Goal: Register for event/course

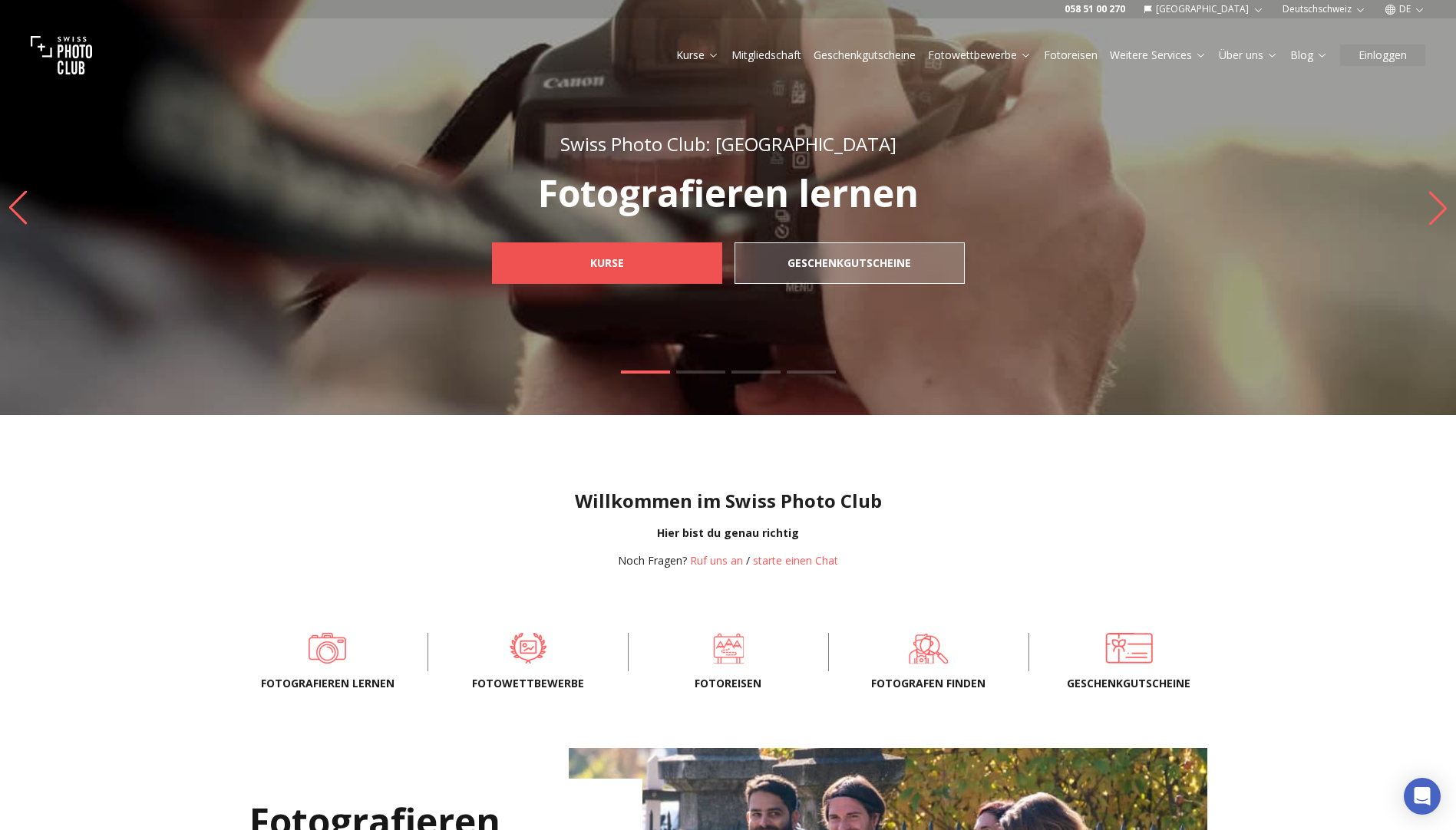
click at [658, 252] on link "Kurse" at bounding box center [606, 263] width 230 height 42
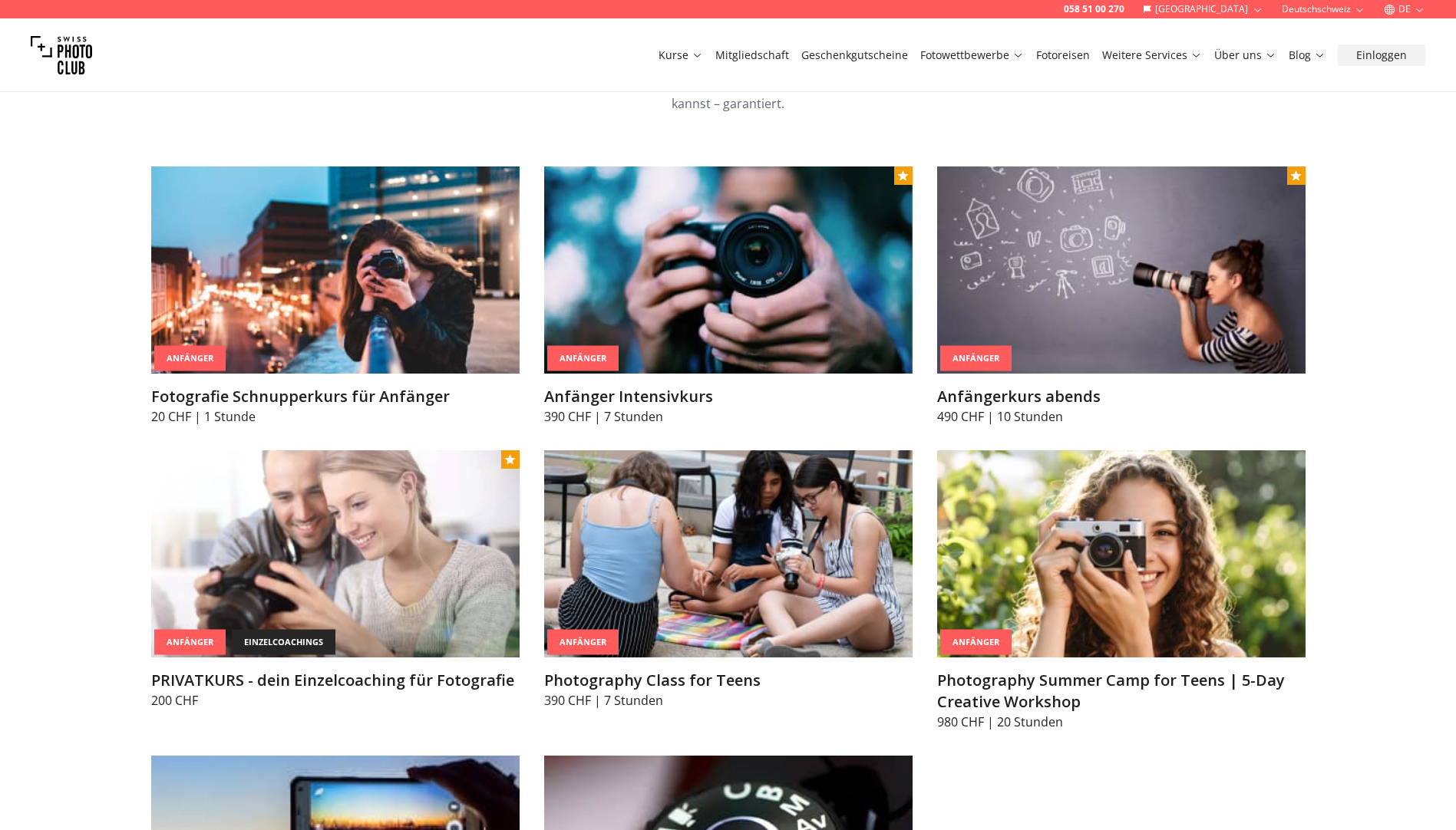
scroll to position [921, 0]
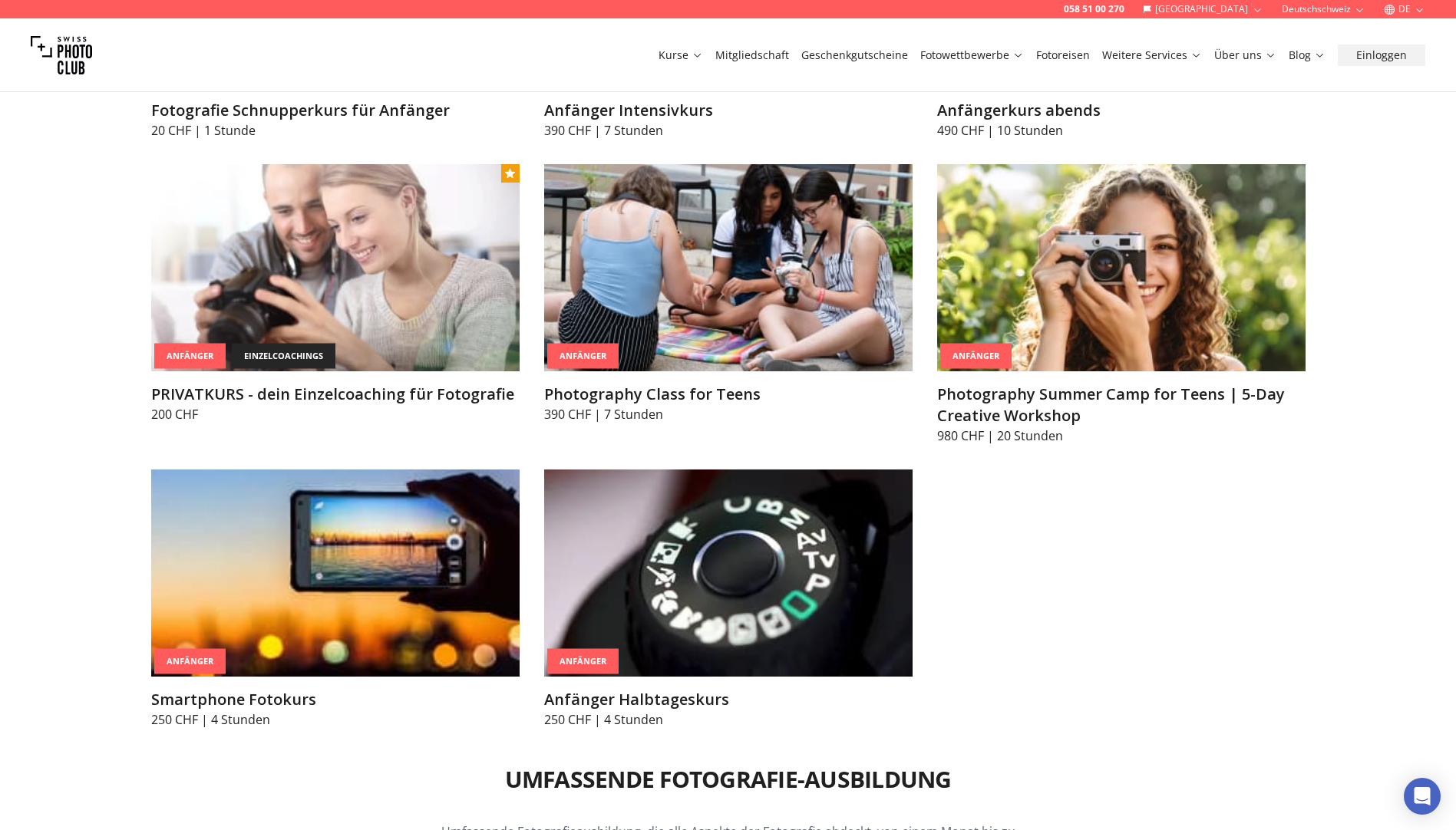
scroll to position [844, 0]
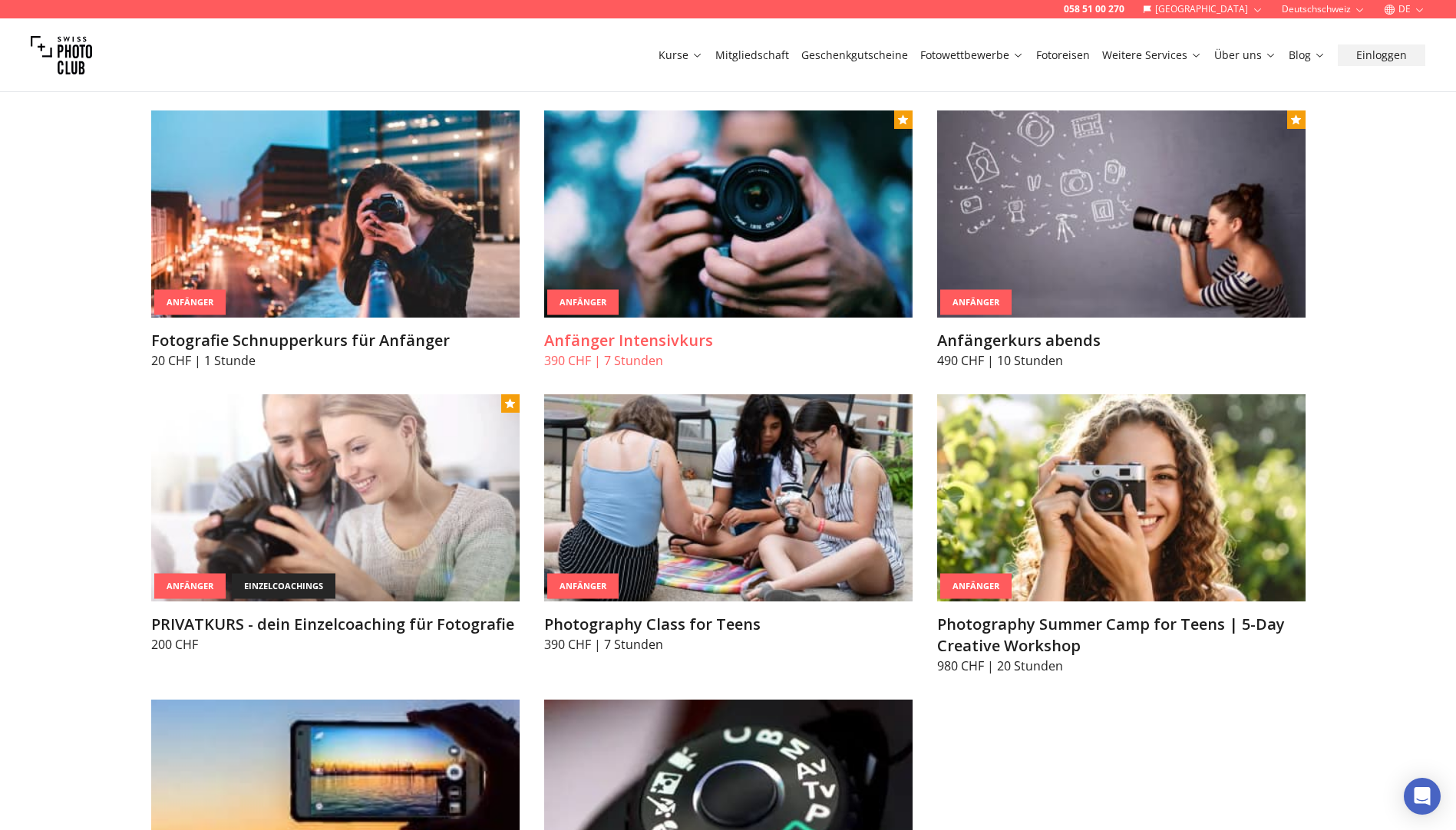
click at [709, 238] on img at bounding box center [729, 214] width 369 height 208
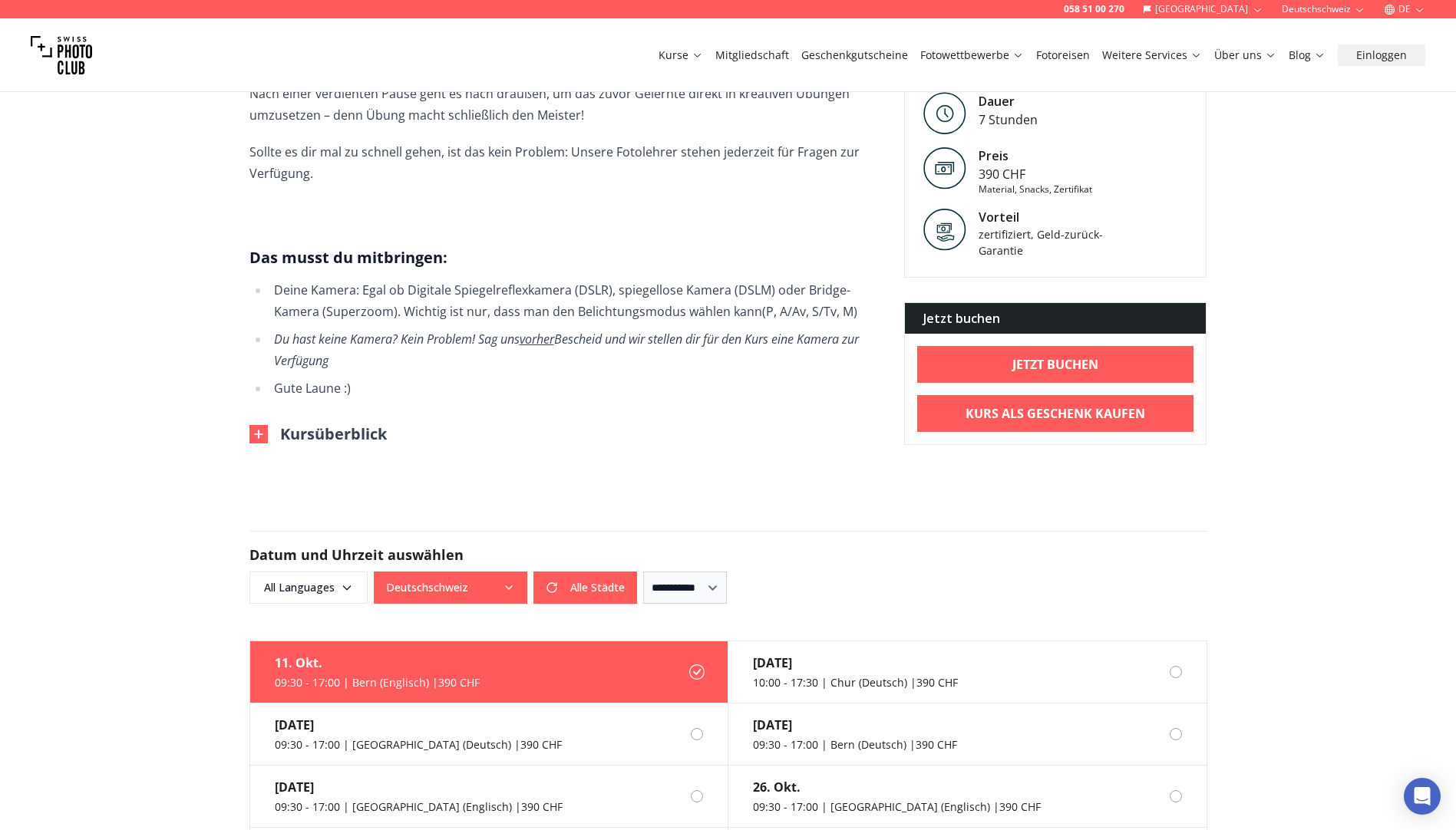
scroll to position [1074, 0]
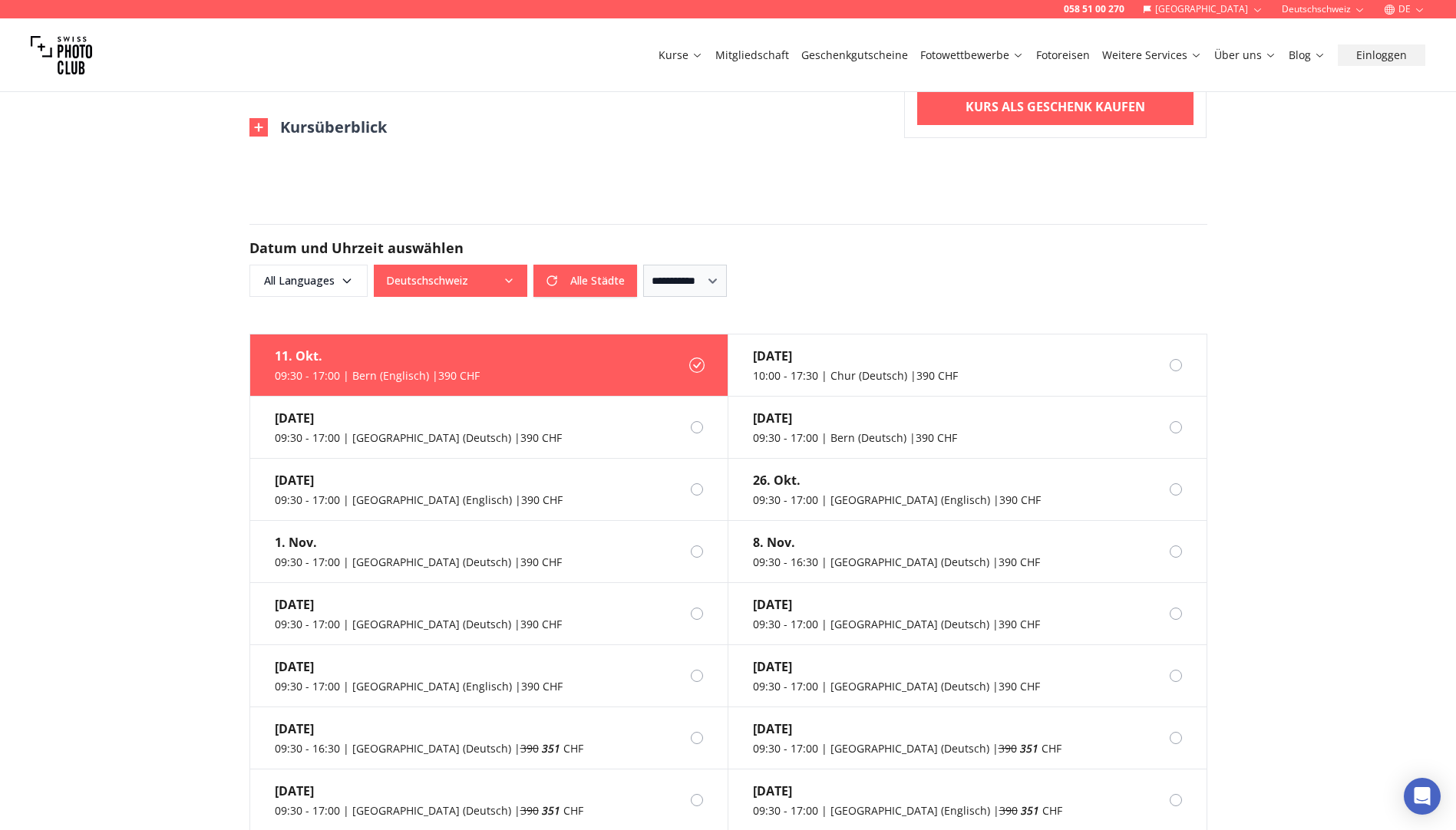
click at [498, 265] on button "Deutschschweiz" at bounding box center [451, 281] width 153 height 33
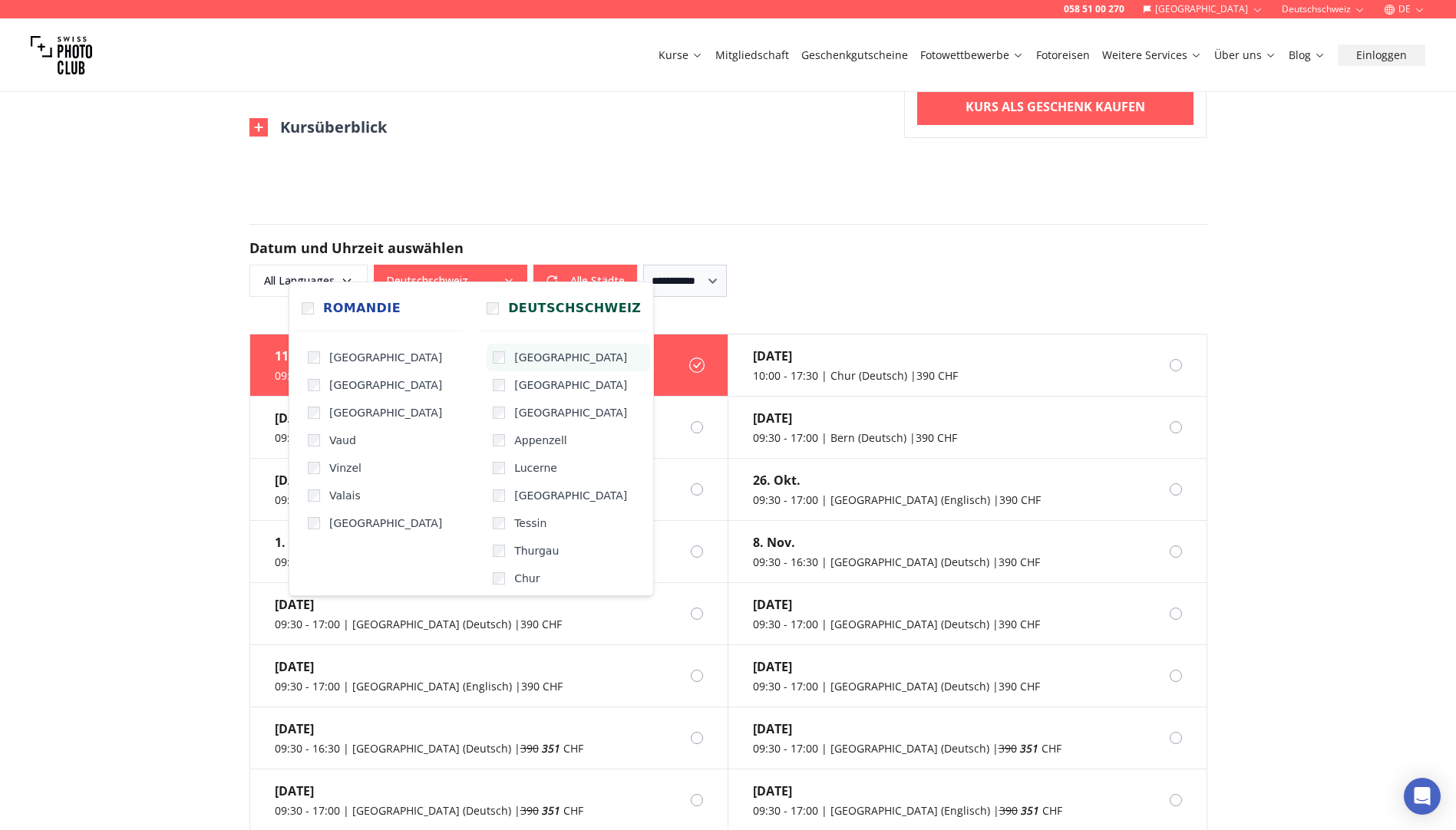
click at [486, 355] on label "[GEOGRAPHIC_DATA]" at bounding box center [568, 358] width 163 height 28
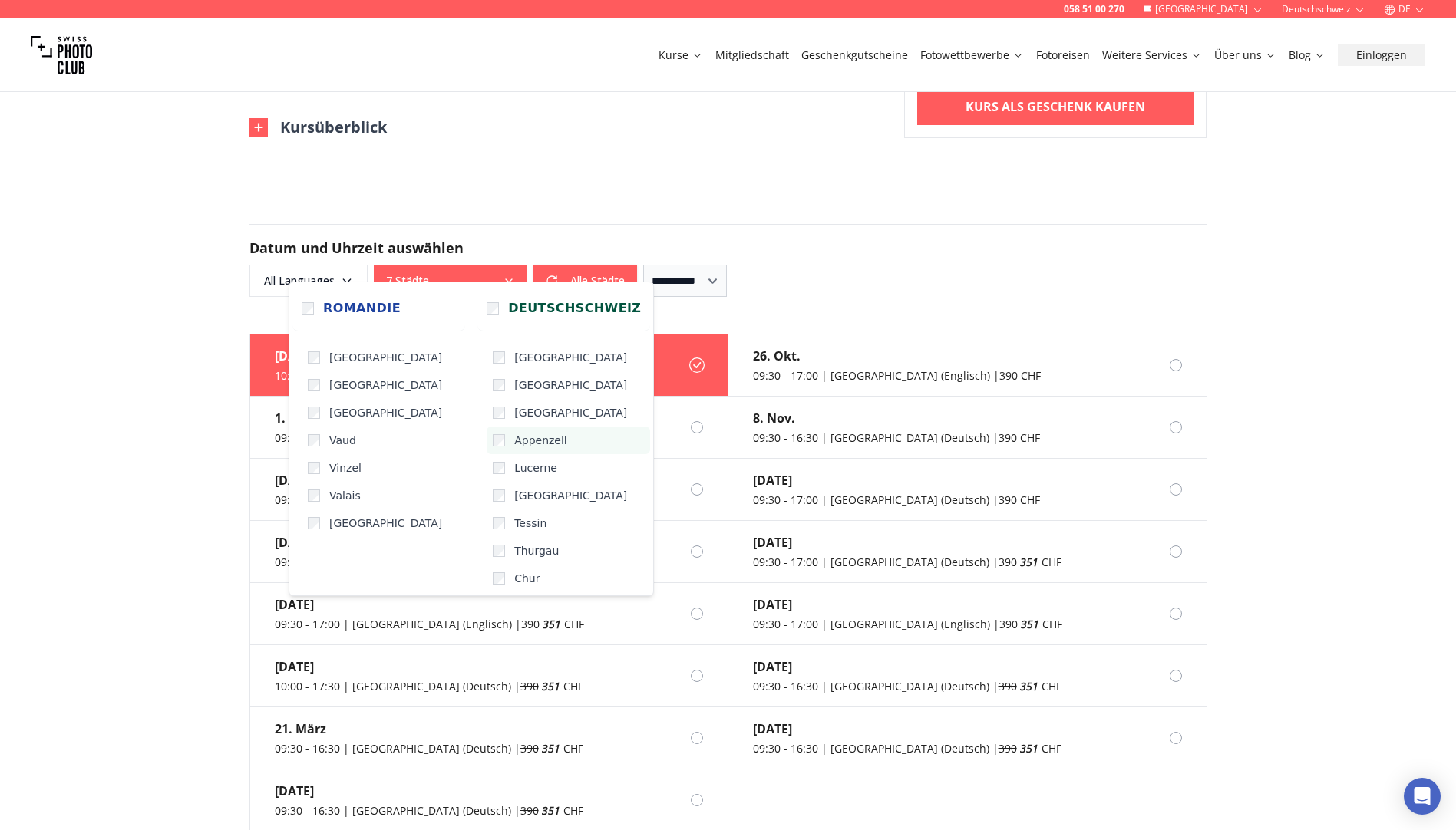
click at [493, 430] on label "Appenzell" at bounding box center [568, 441] width 163 height 28
click at [514, 466] on span "Lucerne" at bounding box center [535, 468] width 43 height 15
click at [514, 489] on span "[GEOGRAPHIC_DATA]" at bounding box center [571, 496] width 113 height 15
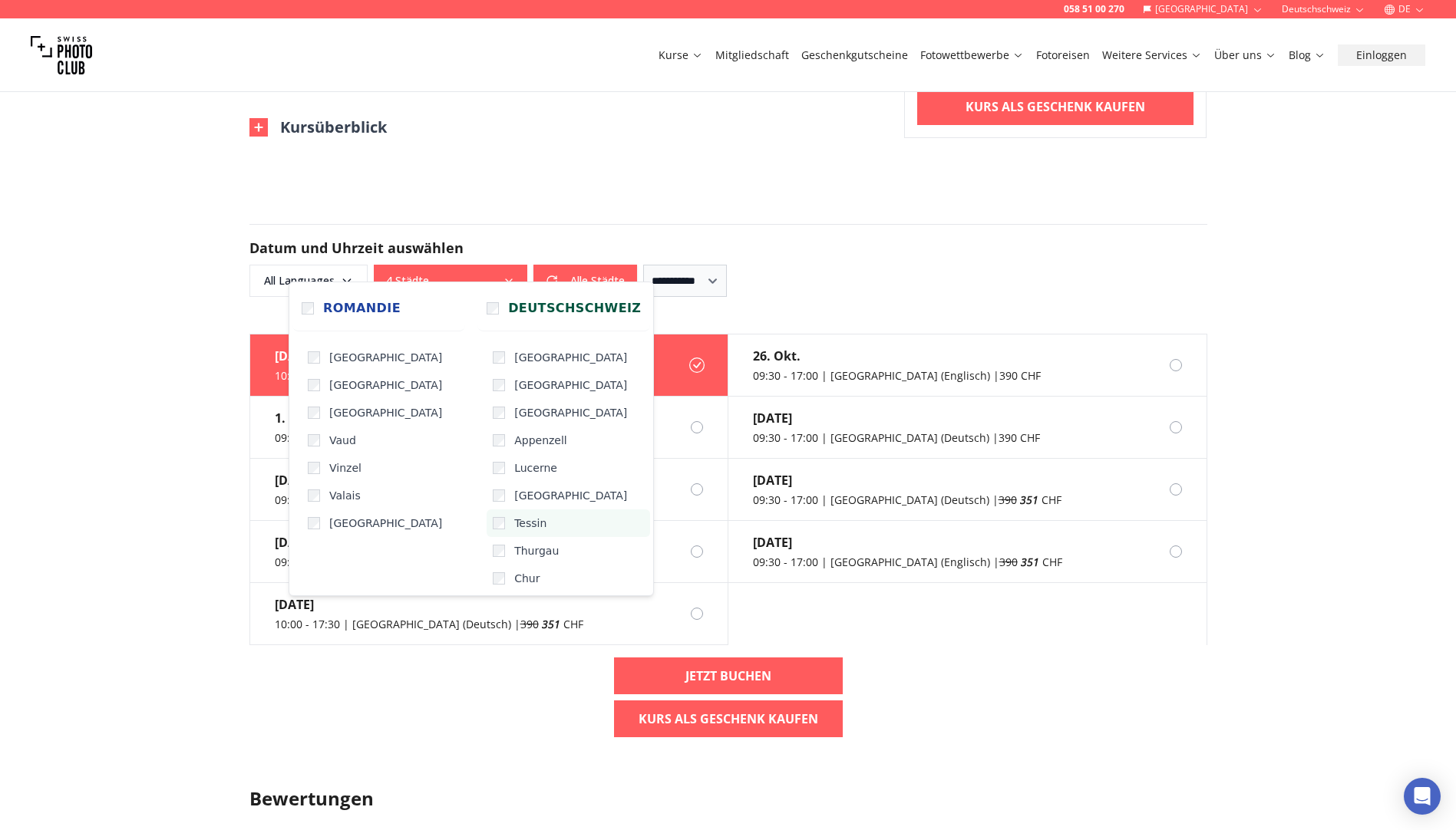
click at [503, 534] on label "Tessin" at bounding box center [568, 523] width 163 height 28
click at [514, 550] on span "Thurgau" at bounding box center [536, 551] width 44 height 15
click at [514, 581] on span "Chur" at bounding box center [527, 578] width 26 height 15
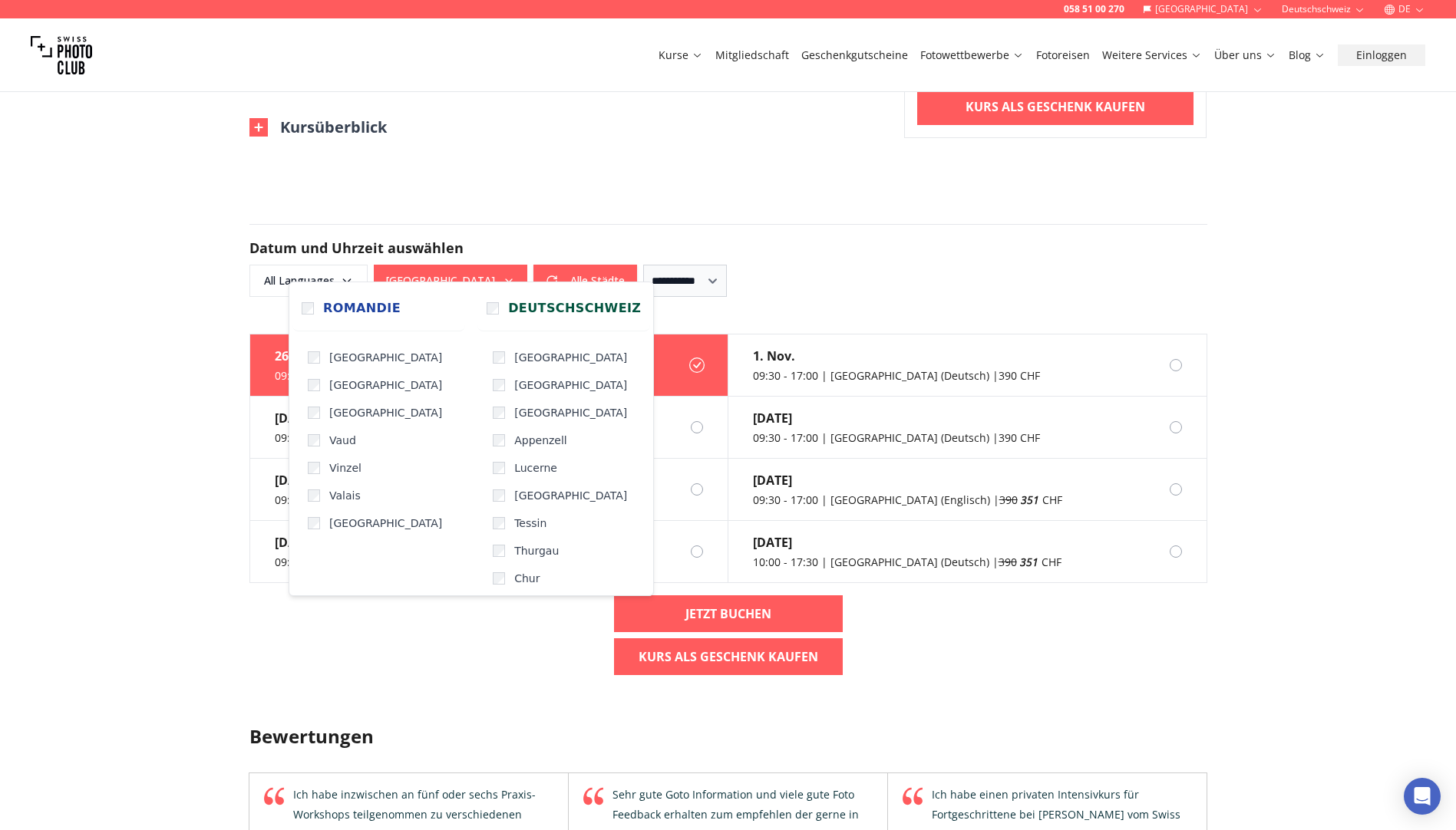
click at [811, 237] on h2 "Datum und Uhrzeit auswählen" at bounding box center [728, 248] width 958 height 22
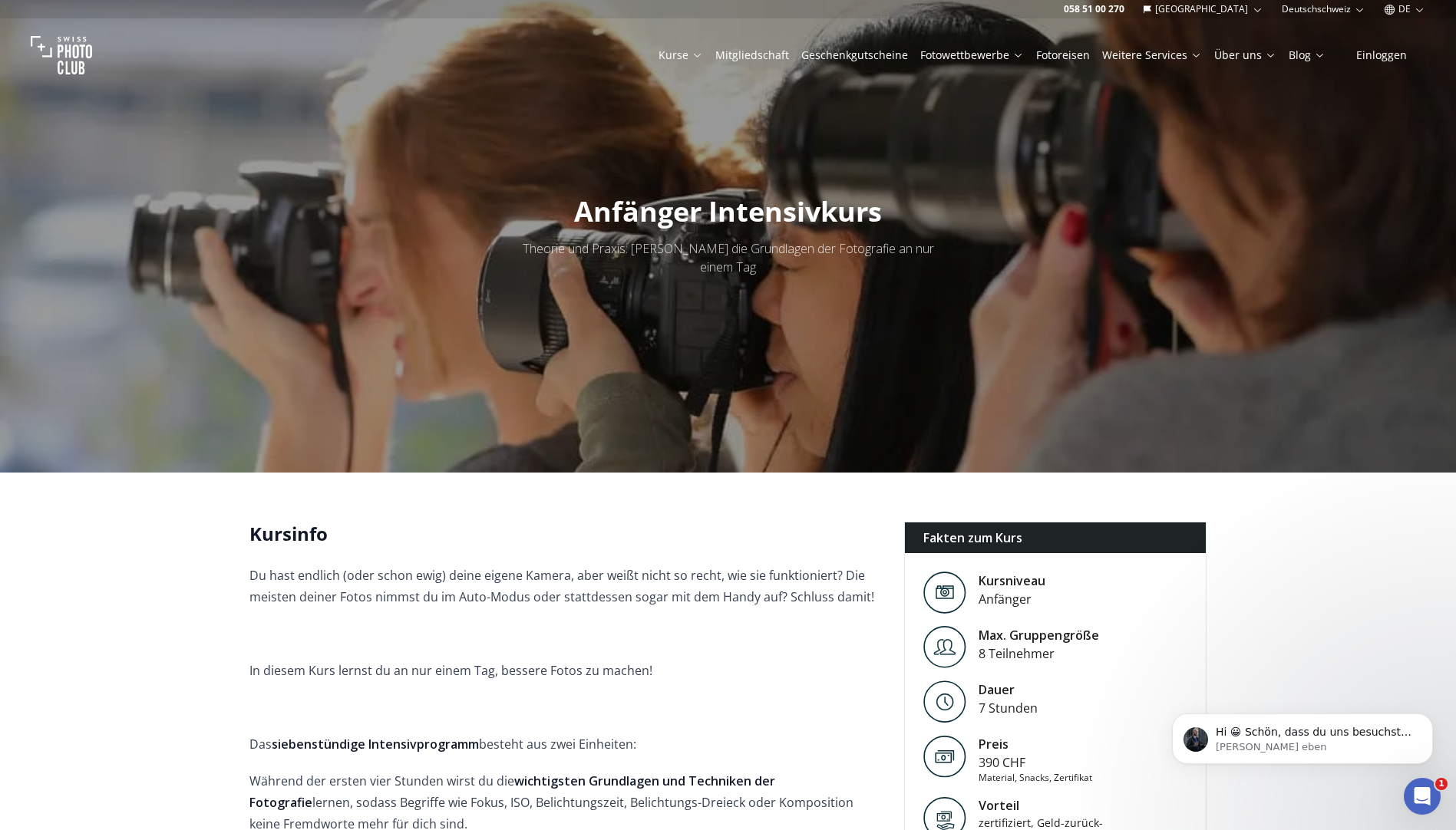
scroll to position [0, 0]
click at [1286, 743] on p "Osan • Vor 10m" at bounding box center [1315, 747] width 198 height 14
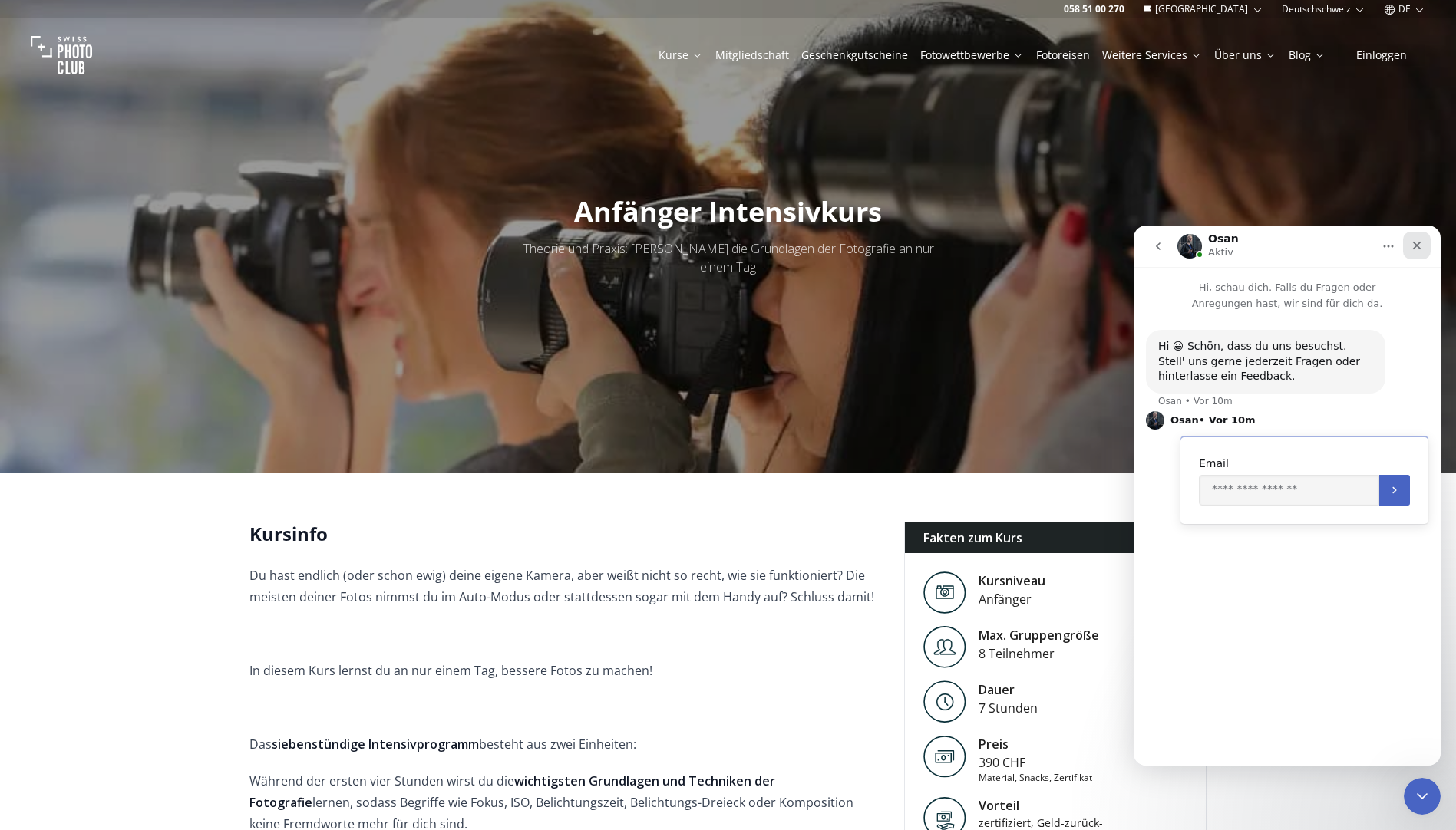
click at [1423, 247] on div "Schließen" at bounding box center [1417, 245] width 28 height 28
